Goal: Find specific page/section: Find specific page/section

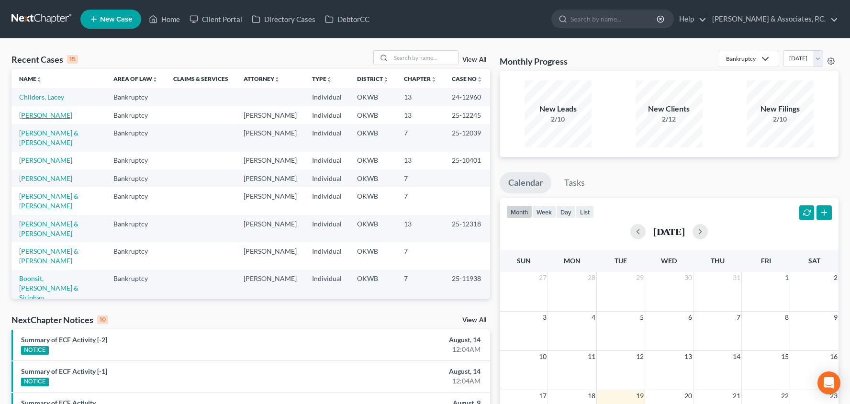
click at [42, 113] on link "[PERSON_NAME]" at bounding box center [45, 115] width 53 height 8
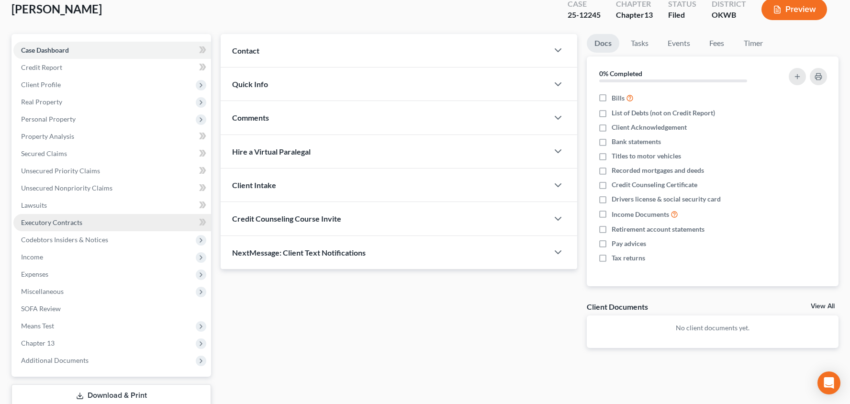
scroll to position [55, 0]
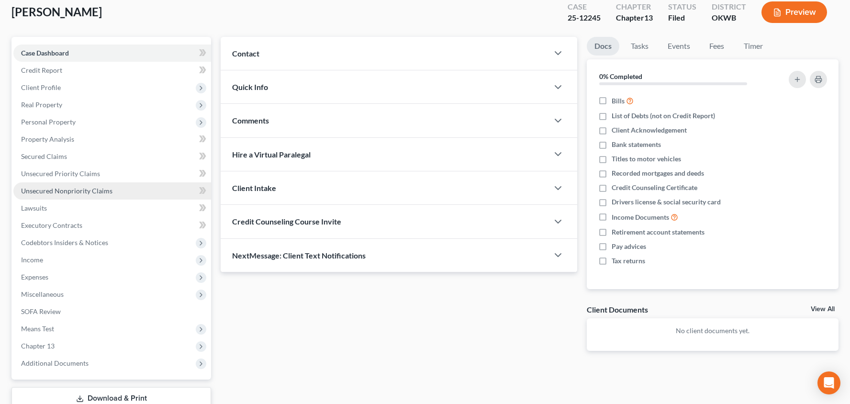
click at [135, 186] on link "Unsecured Nonpriority Claims" at bounding box center [112, 190] width 198 height 17
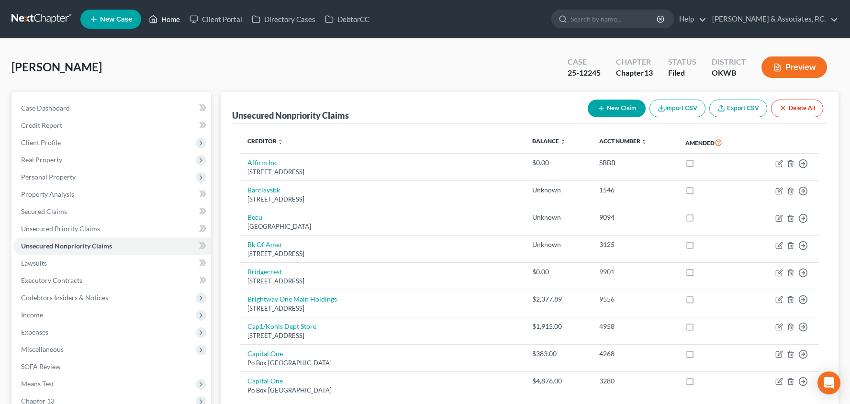
click at [174, 22] on link "Home" at bounding box center [164, 19] width 41 height 17
